Goal: Task Accomplishment & Management: Manage account settings

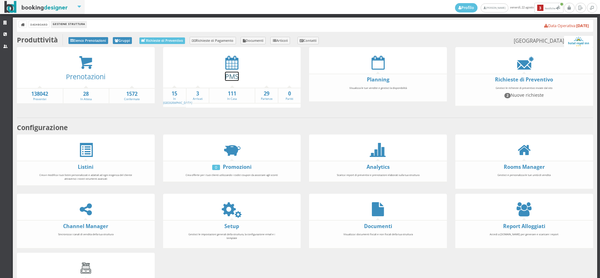
click at [234, 79] on link "PMS" at bounding box center [232, 76] width 14 height 9
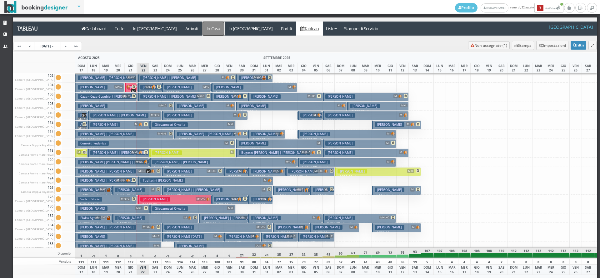
click at [202, 31] on a=pms-instay-reservations"] "In Casa" at bounding box center [213, 29] width 22 height 14
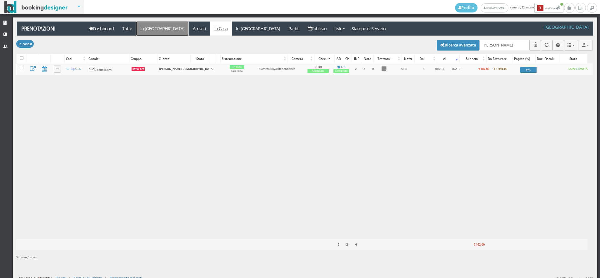
click at [155, 29] on link "In [GEOGRAPHIC_DATA]" at bounding box center [162, 29] width 52 height 14
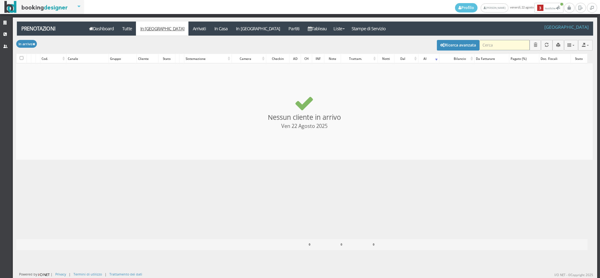
click at [487, 43] on input "search" at bounding box center [504, 45] width 50 height 10
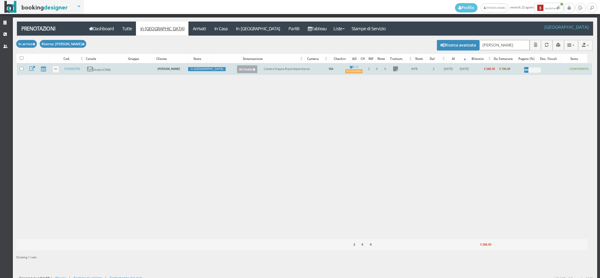
type input "[PERSON_NAME]"
click at [237, 72] on button "Arrivato" at bounding box center [247, 69] width 21 height 8
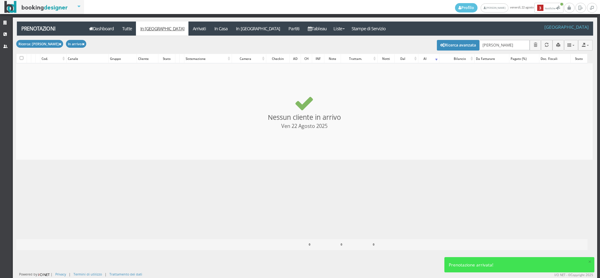
checkbox input "false"
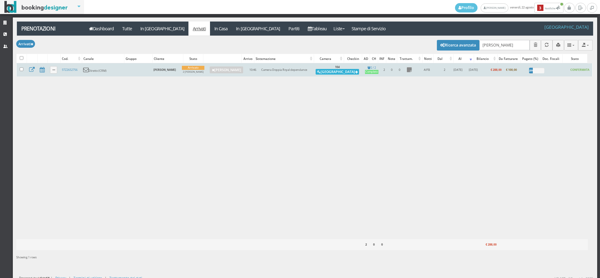
click at [334, 72] on button "Alloggia" at bounding box center [337, 72] width 43 height 6
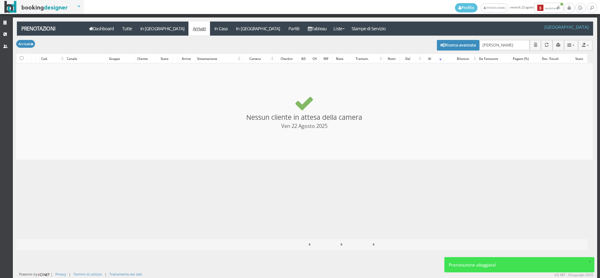
checkbox input "false"
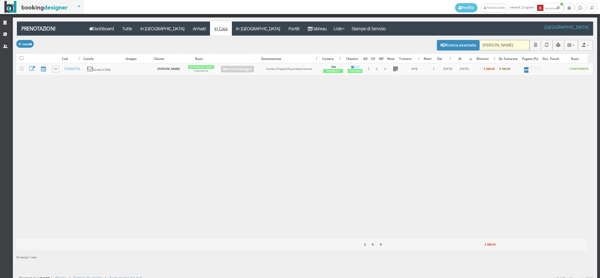
click at [501, 44] on input "[PERSON_NAME]" at bounding box center [504, 45] width 50 height 10
type input "T"
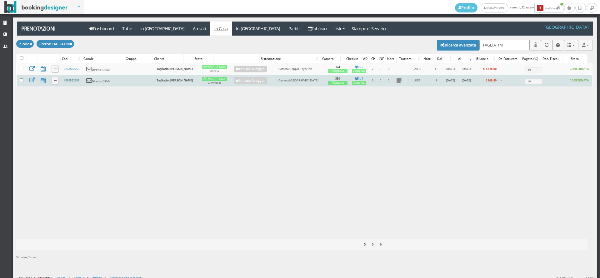
type input "TAGLIATINI"
click at [71, 78] on link "4995552756" at bounding box center [72, 80] width 16 height 4
click at [72, 80] on link "4995552756" at bounding box center [72, 80] width 16 height 4
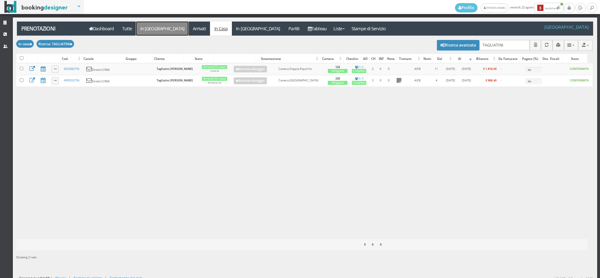
click at [152, 34] on link "In Arrivo" at bounding box center [162, 29] width 52 height 14
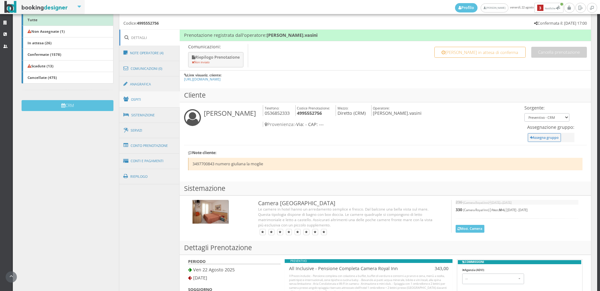
scroll to position [173, 0]
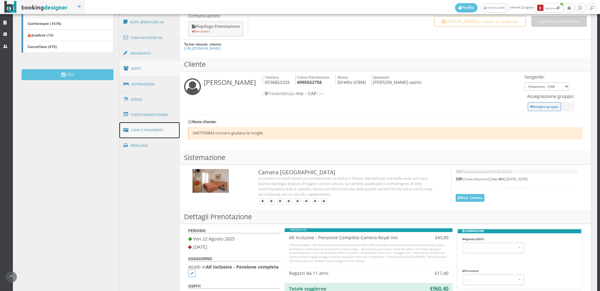
click at [150, 127] on link "Conti e Pagamenti" at bounding box center [149, 130] width 61 height 16
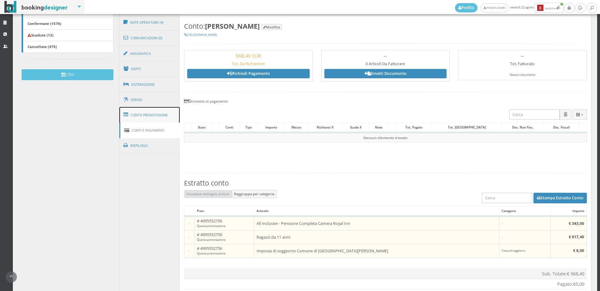
click at [157, 117] on link "Conto Prenotazione" at bounding box center [149, 115] width 61 height 16
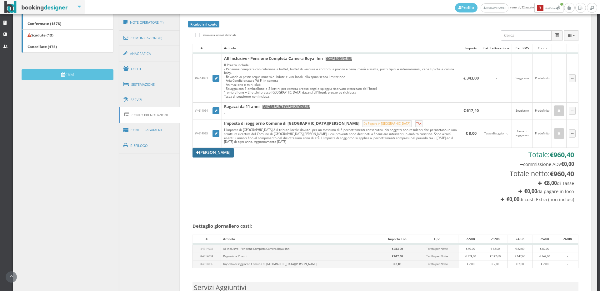
click at [216, 153] on link "[PERSON_NAME]" at bounding box center [212, 152] width 41 height 9
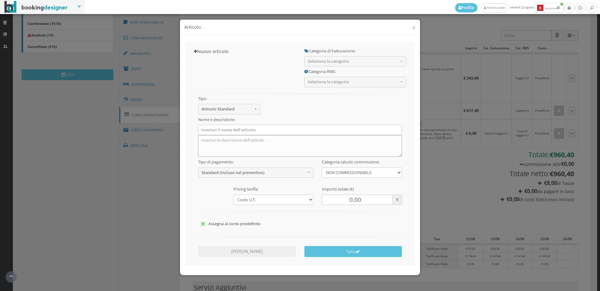
click at [366, 144] on textarea at bounding box center [300, 146] width 204 height 22
type textarea "GARAGE"
click at [411, 27] on button "×" at bounding box center [413, 27] width 4 height 8
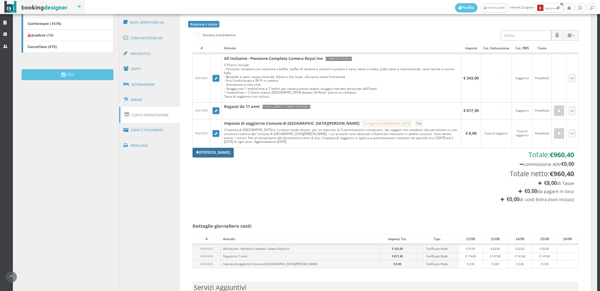
click at [221, 153] on link "Aggiungi Tariffa" at bounding box center [212, 152] width 41 height 9
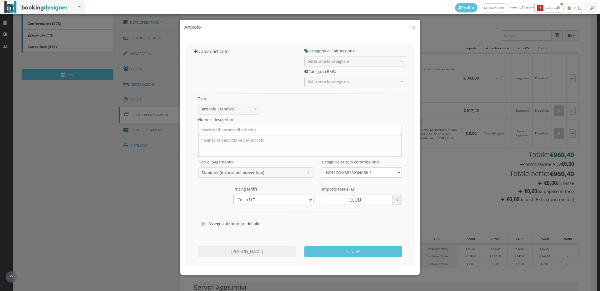
click at [275, 141] on textarea at bounding box center [300, 146] width 204 height 22
type textarea "GARAGE"
click at [350, 203] on input "0.00" at bounding box center [357, 200] width 71 height 10
type input "20.00"
click at [352, 255] on button "Salva" at bounding box center [353, 251] width 98 height 11
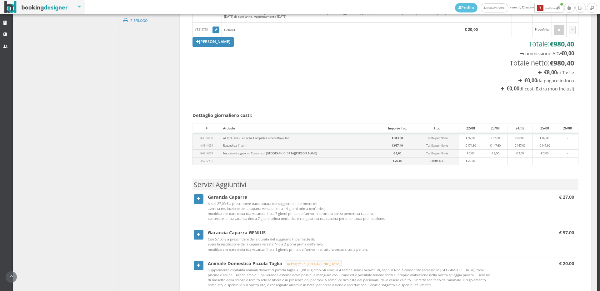
scroll to position [139, 0]
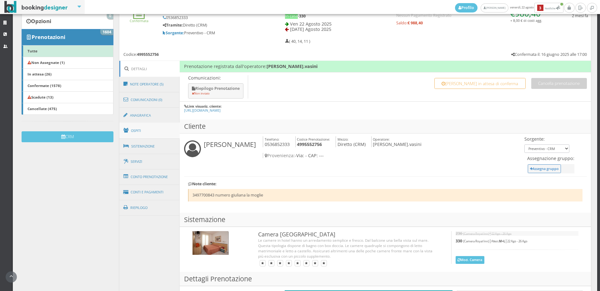
scroll to position [139, 0]
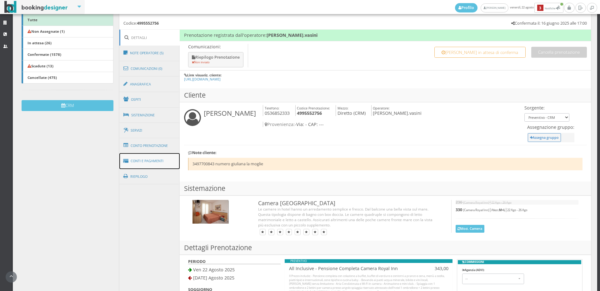
click at [152, 158] on link "Conti e Pagamenti" at bounding box center [149, 161] width 61 height 16
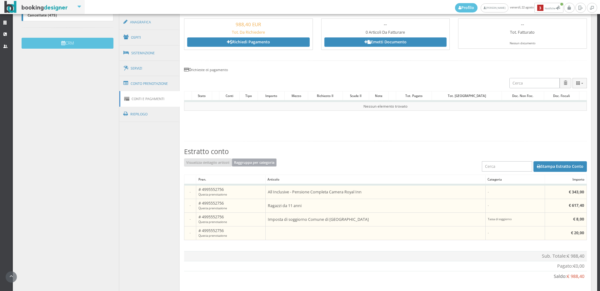
click at [255, 162] on button "Raggruppa per categoria" at bounding box center [254, 163] width 45 height 8
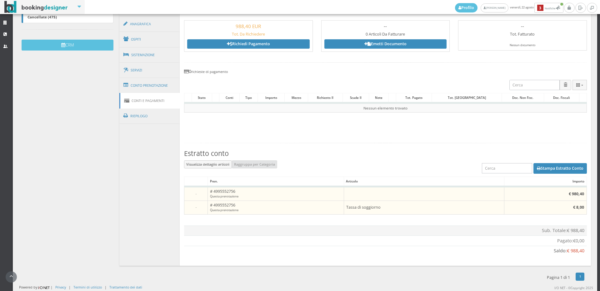
scroll to position [206, 0]
click at [209, 162] on button "Visualizza dettaglio articoli" at bounding box center [208, 165] width 48 height 8
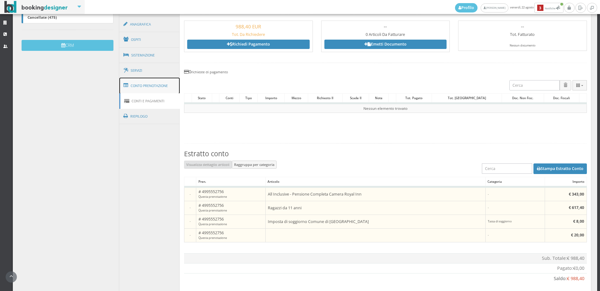
click at [155, 88] on link "Conto Prenotazione" at bounding box center [149, 86] width 61 height 16
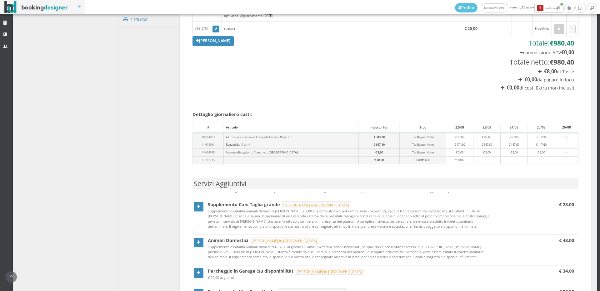
scroll to position [383, 0]
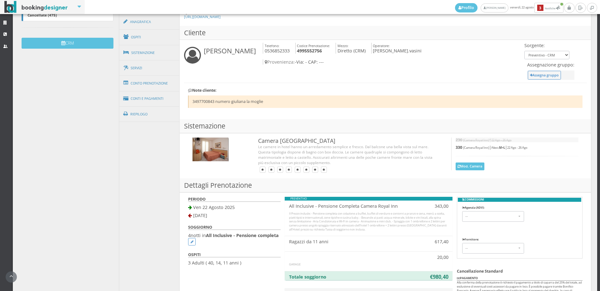
scroll to position [104, 0]
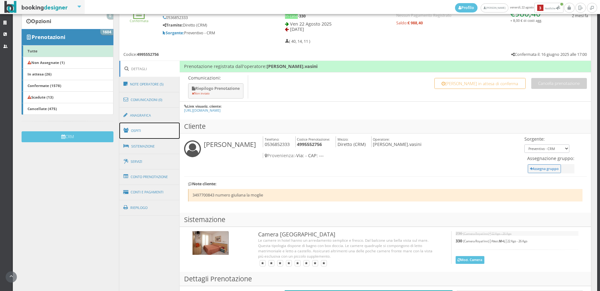
click at [152, 127] on link "Ospiti" at bounding box center [149, 131] width 61 height 16
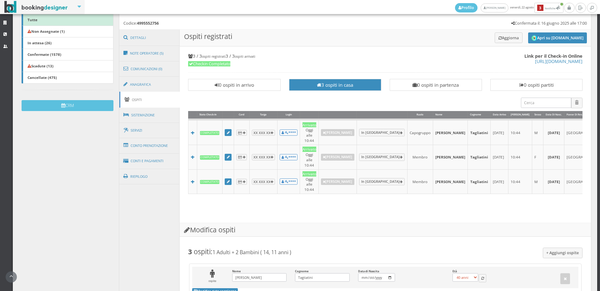
scroll to position [35, 0]
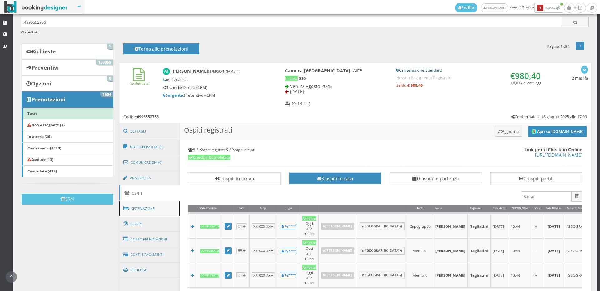
click at [151, 204] on link "Sistemazione" at bounding box center [149, 209] width 61 height 16
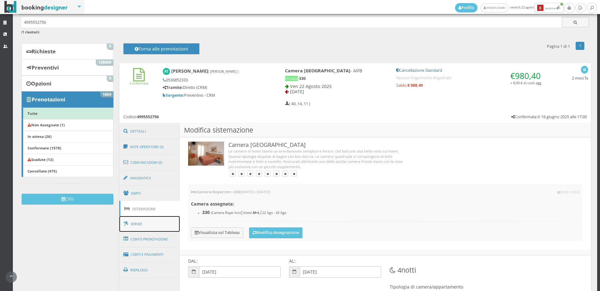
click at [147, 224] on link "Servizi" at bounding box center [149, 224] width 61 height 16
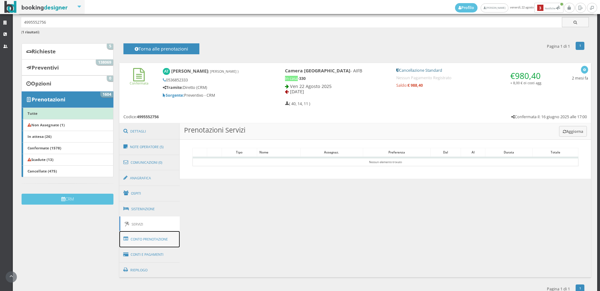
click at [152, 245] on link "Conto Prenotazione" at bounding box center [149, 239] width 61 height 16
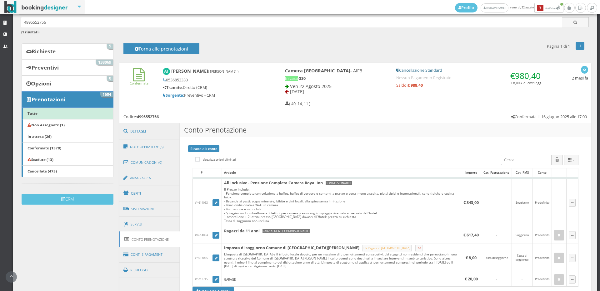
scroll to position [173, 0]
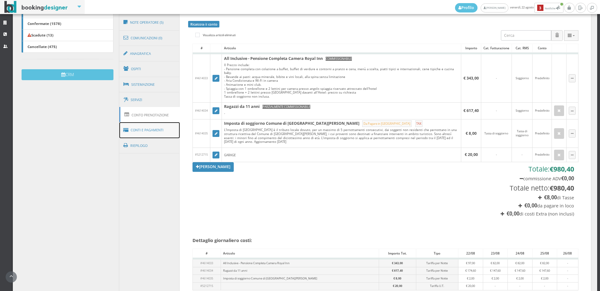
click at [162, 129] on link "Conti e Pagamenti" at bounding box center [149, 130] width 61 height 16
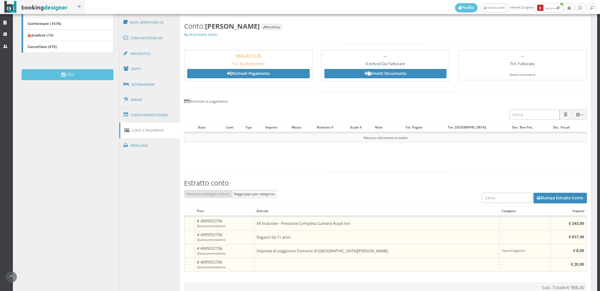
scroll to position [236, 0]
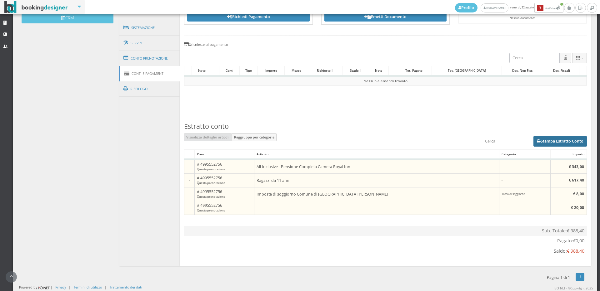
click at [558, 140] on button "Stampa Estratto Conto" at bounding box center [559, 141] width 53 height 11
click at [152, 60] on link "Conto Prenotazione" at bounding box center [149, 58] width 61 height 16
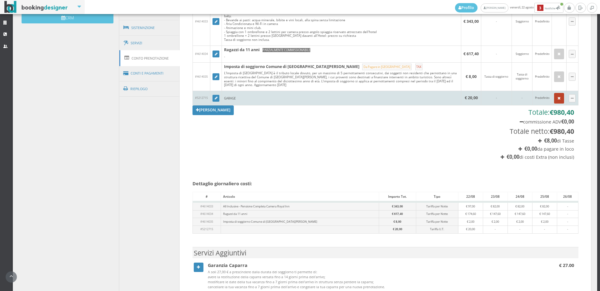
click at [554, 97] on button "button" at bounding box center [559, 98] width 10 height 11
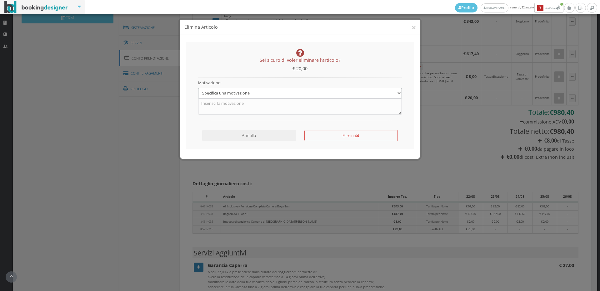
click at [356, 93] on select "Specifica una motivazione Errore di inserimento Ricalcolo del conto Il cliente …" at bounding box center [300, 93] width 204 height 10
select select "1"
click at [198, 88] on select "Specifica una motivazione Errore di inserimento Ricalcolo del conto Il cliente …" at bounding box center [300, 93] width 204 height 10
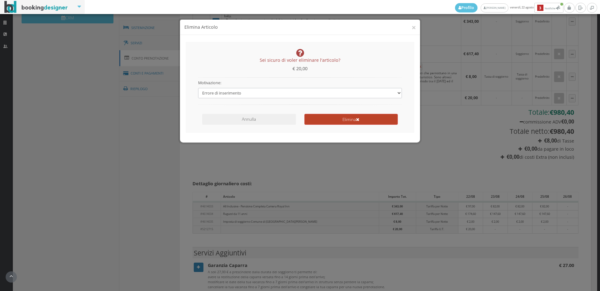
click at [346, 121] on button "Elimina" at bounding box center [350, 119] width 93 height 11
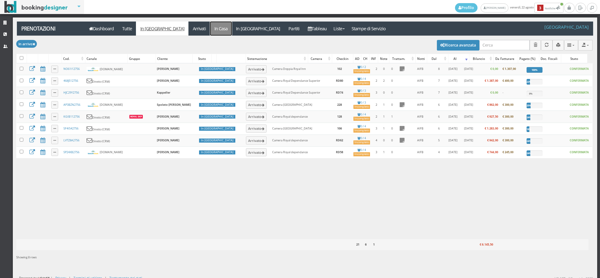
click at [210, 33] on link "In Casa" at bounding box center [221, 29] width 22 height 14
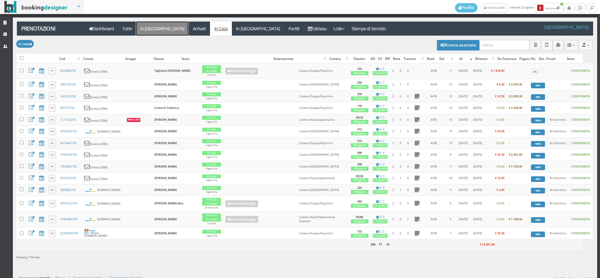
click at [156, 29] on link "In [GEOGRAPHIC_DATA]" at bounding box center [162, 29] width 52 height 14
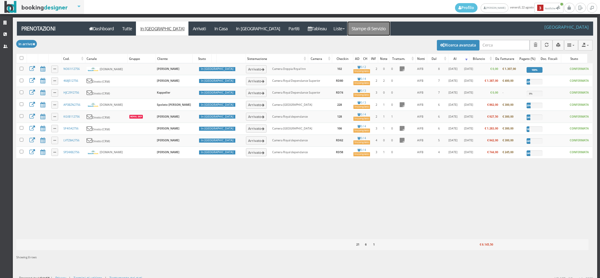
click at [347, 31] on link "Stampe di Servizio" at bounding box center [368, 29] width 42 height 14
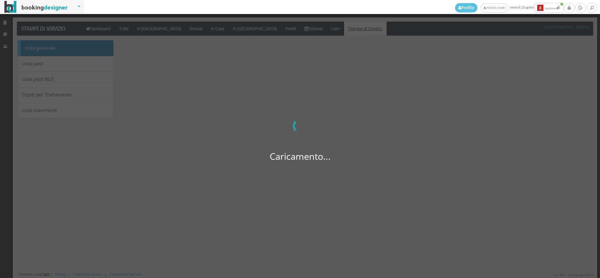
click at [56, 111] on div "Caricamento... 0 di 0" at bounding box center [300, 139] width 600 height 278
